Goal: Task Accomplishment & Management: Manage account settings

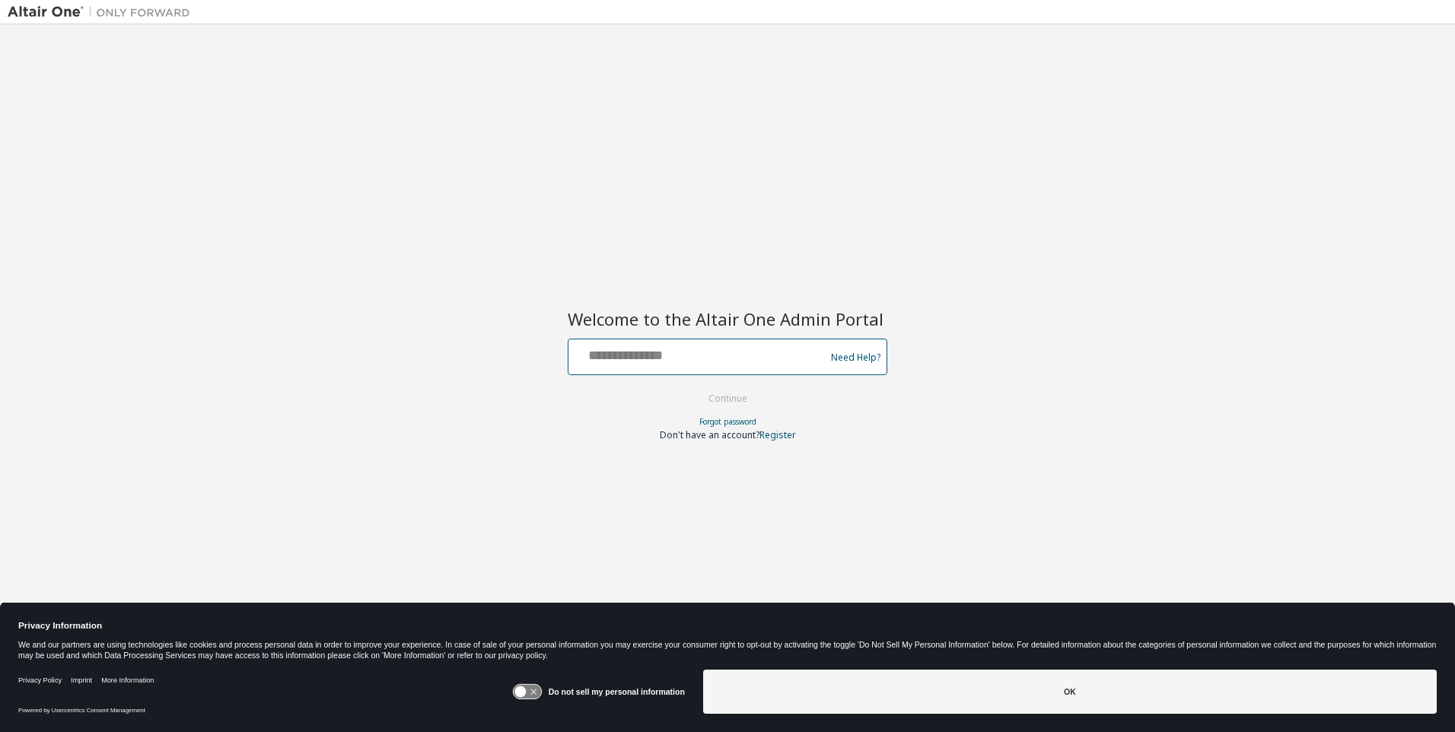
click at [699, 354] on input "text" at bounding box center [699, 353] width 249 height 22
type input "**********"
click at [728, 400] on button "Continue" at bounding box center [727, 398] width 71 height 23
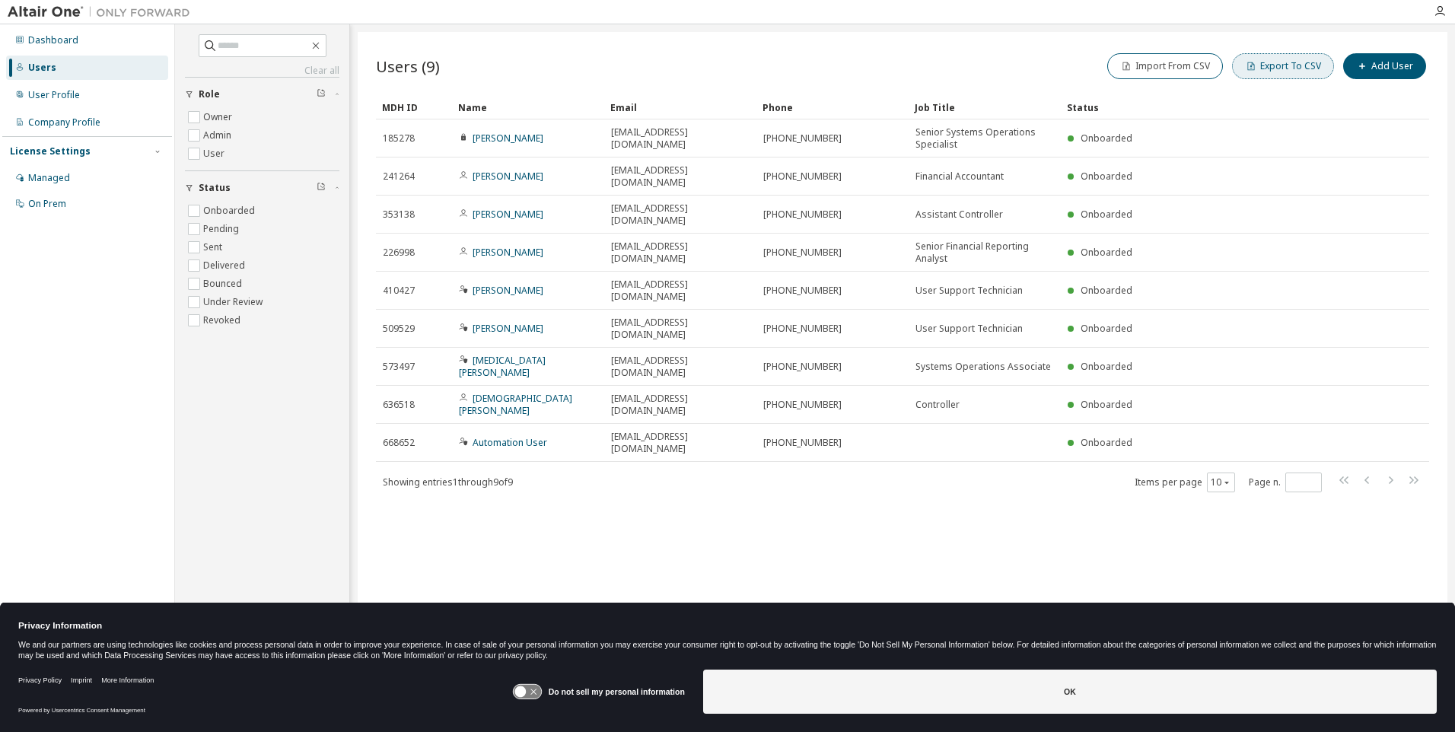
click at [1286, 66] on button "Export To CSV" at bounding box center [1283, 66] width 102 height 26
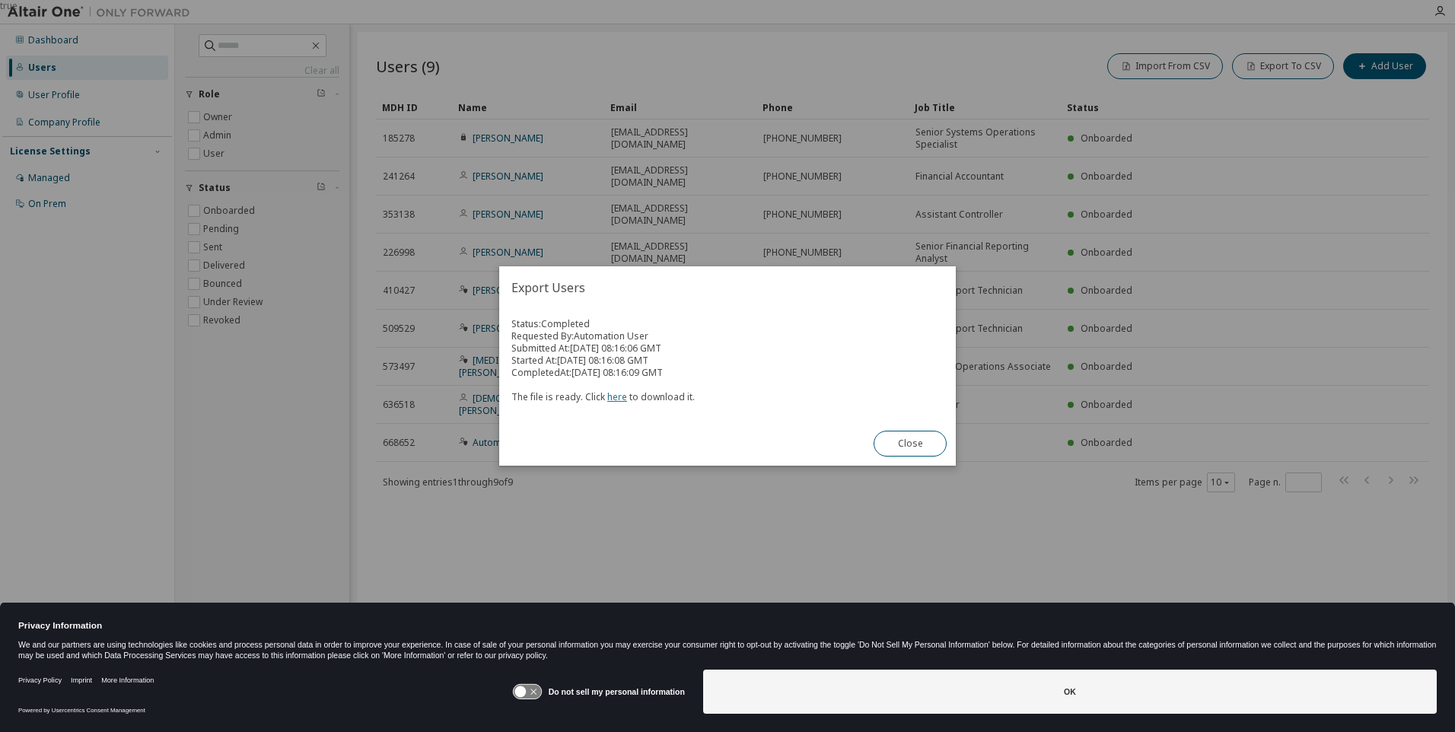
click at [614, 396] on link "here" at bounding box center [617, 396] width 20 height 13
click at [910, 444] on button "Close" at bounding box center [910, 444] width 73 height 26
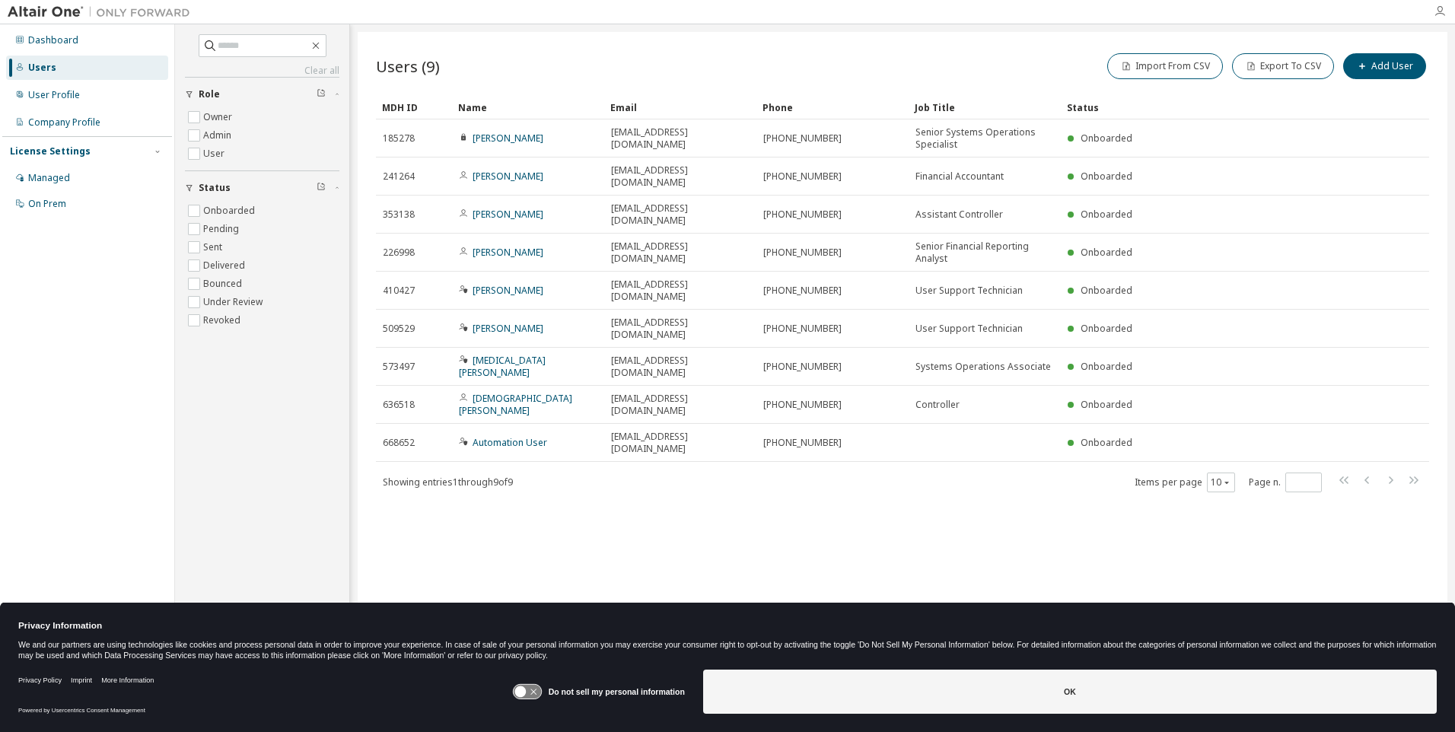
click at [1440, 11] on icon "button" at bounding box center [1440, 11] width 12 height 12
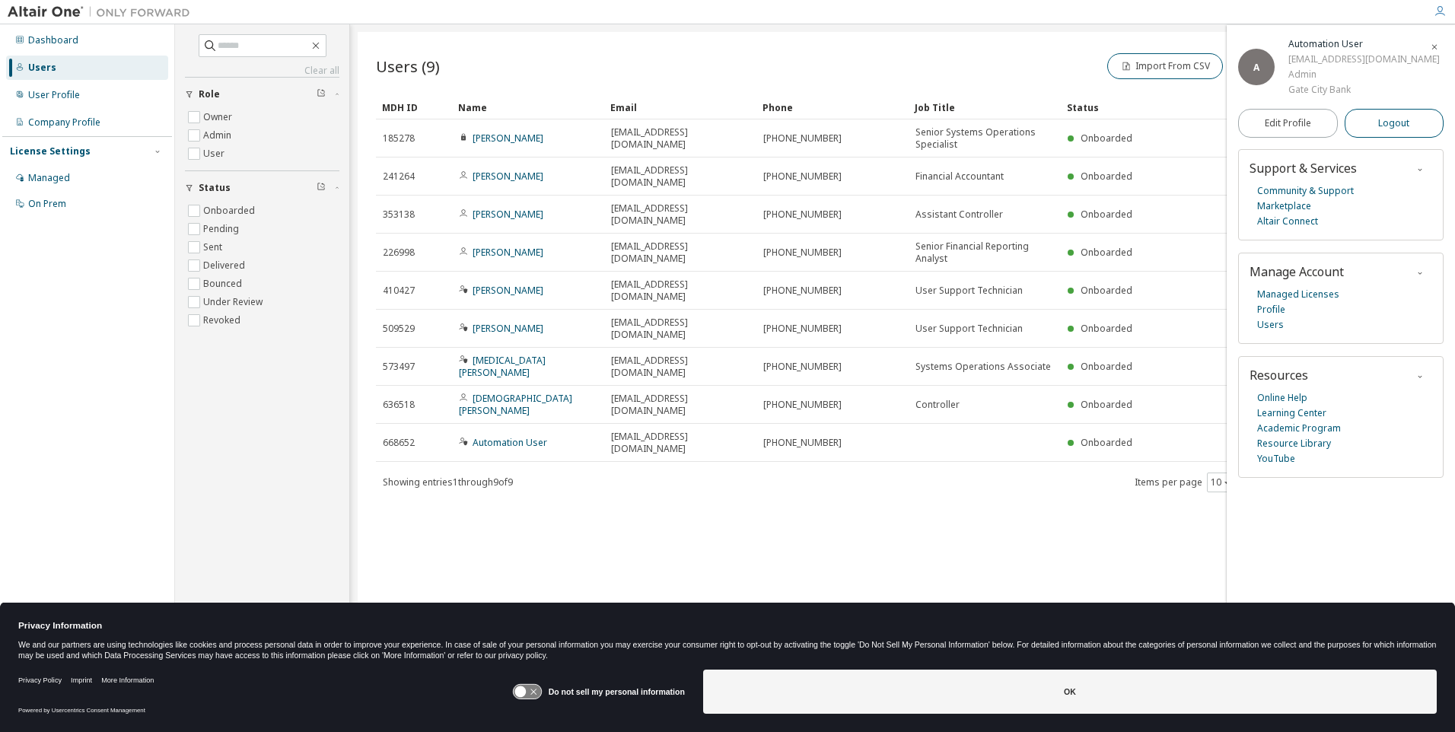
click at [1394, 131] on span "Logout" at bounding box center [1393, 123] width 31 height 15
